Goal: Find specific page/section: Find specific page/section

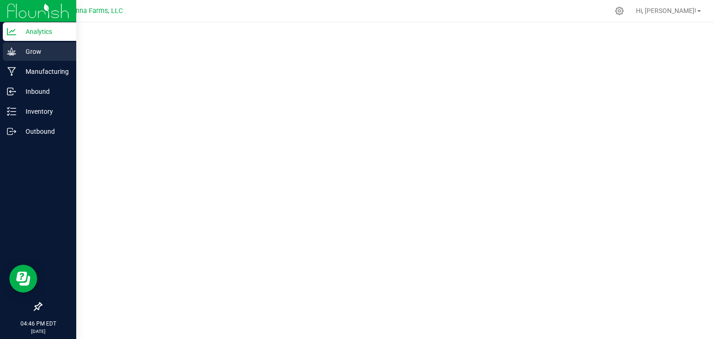
click at [26, 57] on div "Grow" at bounding box center [39, 51] width 73 height 19
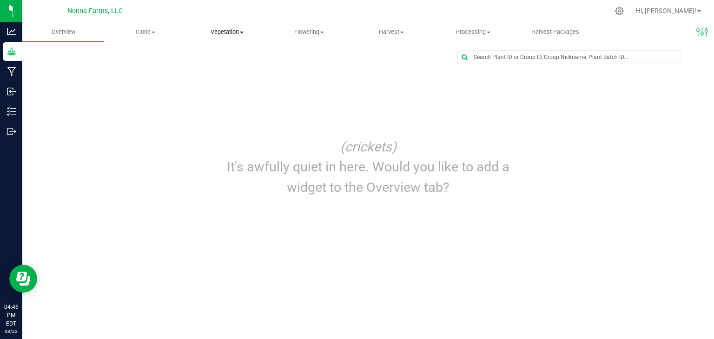
click at [239, 34] on span "Vegetation" at bounding box center [227, 32] width 81 height 8
click at [218, 69] on span "Veg plants" at bounding box center [214, 67] width 57 height 8
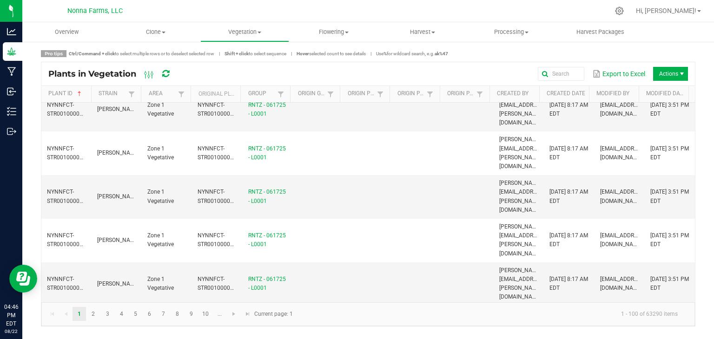
scroll to position [325, 0]
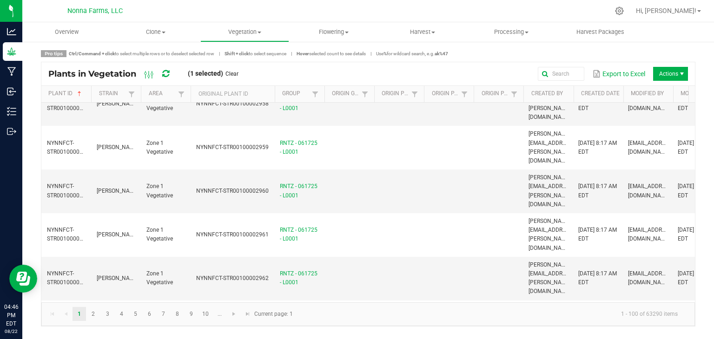
click at [273, 93] on span at bounding box center [273, 167] width 3 height 162
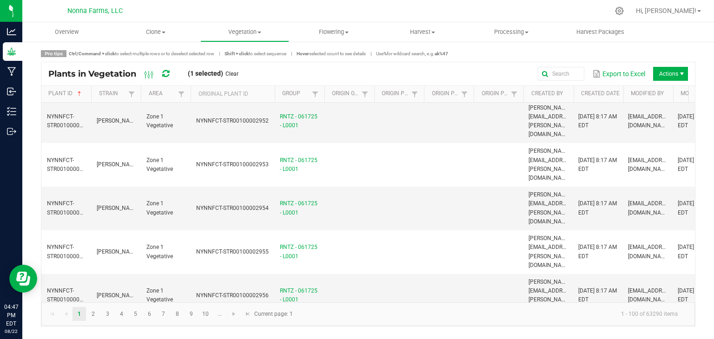
scroll to position [0, 0]
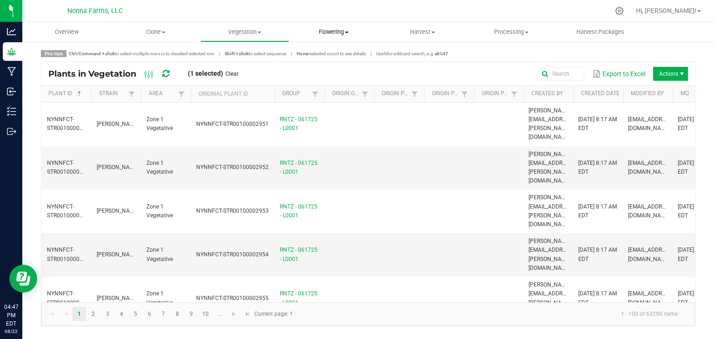
click at [345, 33] on span at bounding box center [347, 33] width 4 height 2
click at [526, 57] on div "Pro tips Ctrl/Command + click to select multiple rows or to deselect selected r…" at bounding box center [368, 188] width 654 height 276
